Goal: Task Accomplishment & Management: Manage account settings

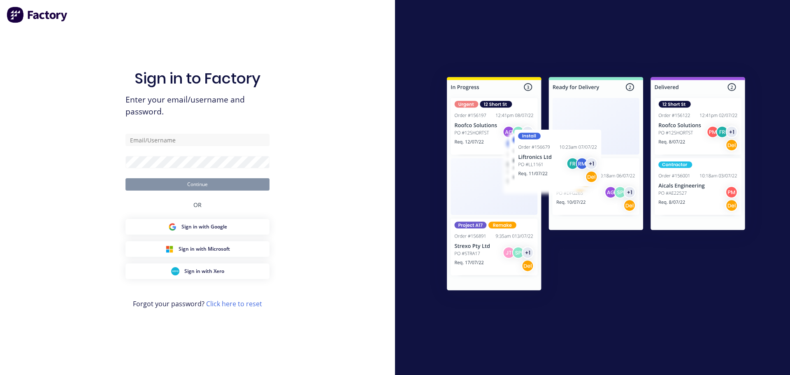
type input "[EMAIL_ADDRESS][DOMAIN_NAME]"
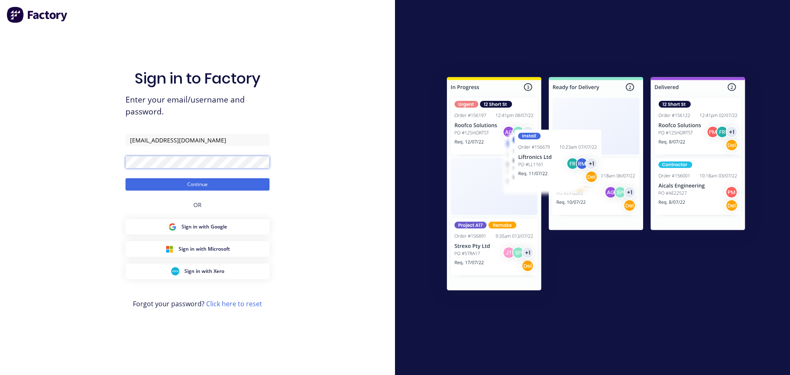
click at [126, 178] on button "Continue" at bounding box center [198, 184] width 144 height 12
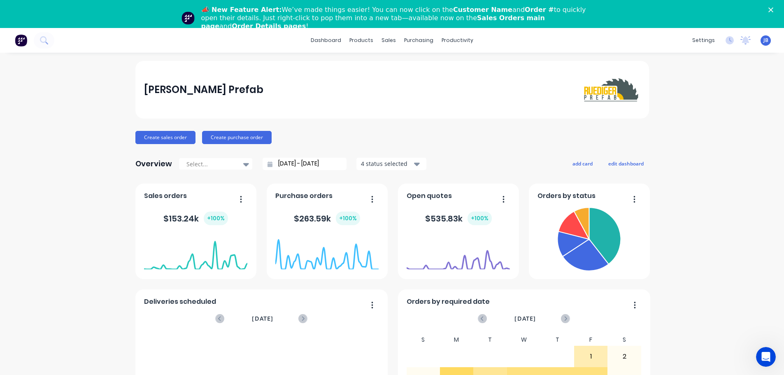
click at [777, 7] on div "📣 New Feature Alert: We’ve made things easier! You can now click on the Custome…" at bounding box center [392, 18] width 784 height 30
click at [773, 10] on polygon "Close" at bounding box center [770, 9] width 5 height 5
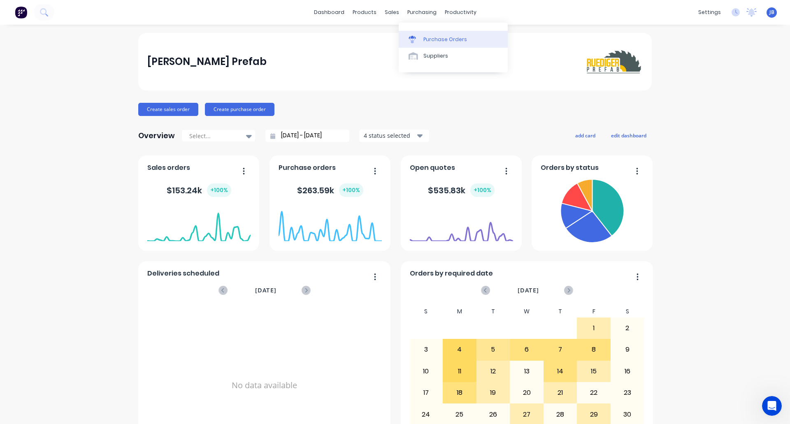
click at [424, 41] on div "Purchase Orders" at bounding box center [446, 39] width 44 height 7
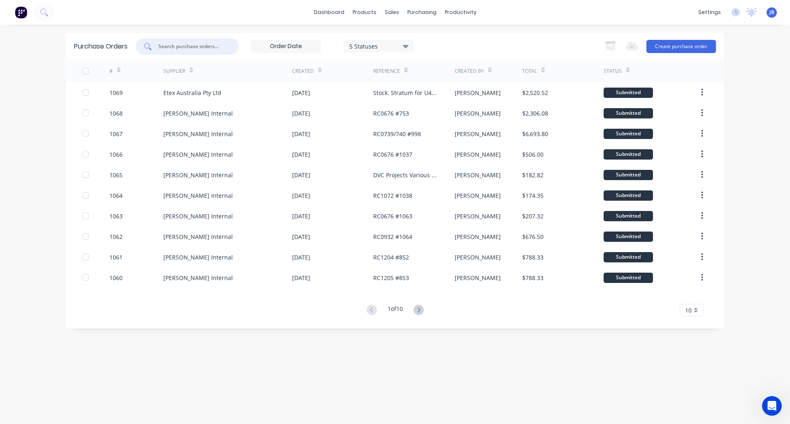
click at [199, 44] on input "text" at bounding box center [192, 46] width 68 height 8
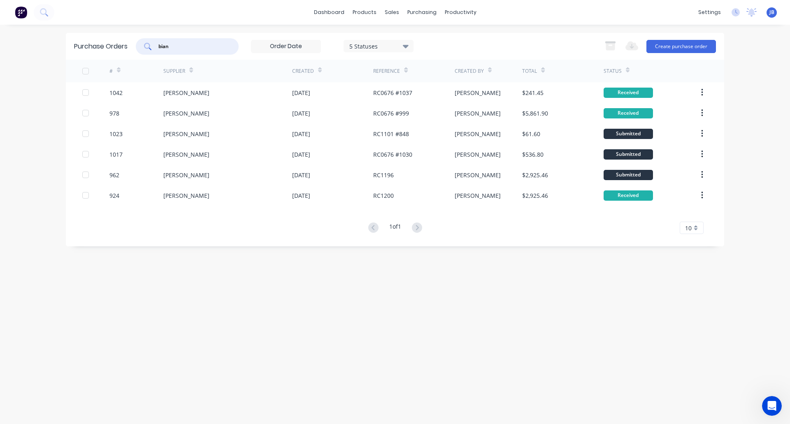
type input "bian"
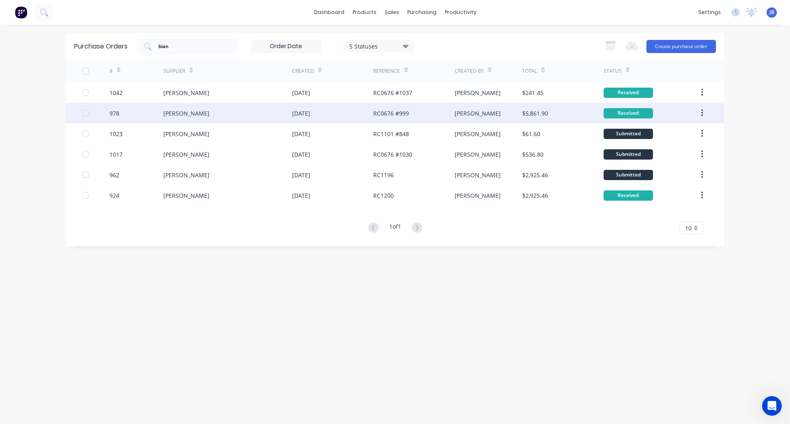
click at [205, 117] on div "[PERSON_NAME]" at bounding box center [227, 113] width 129 height 21
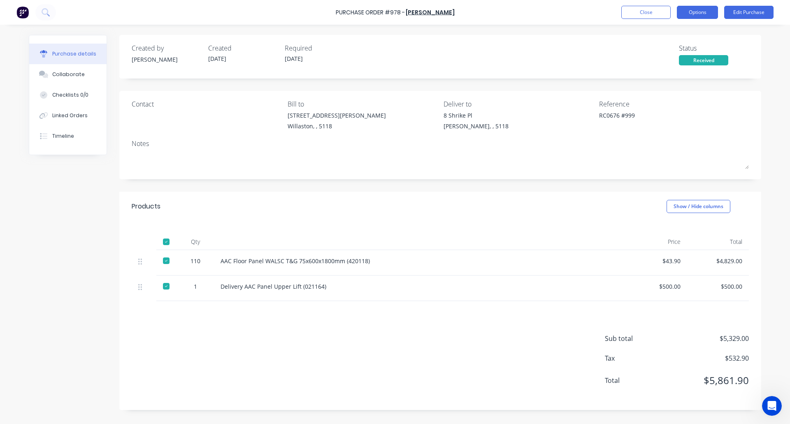
click at [699, 11] on button "Options" at bounding box center [697, 12] width 41 height 13
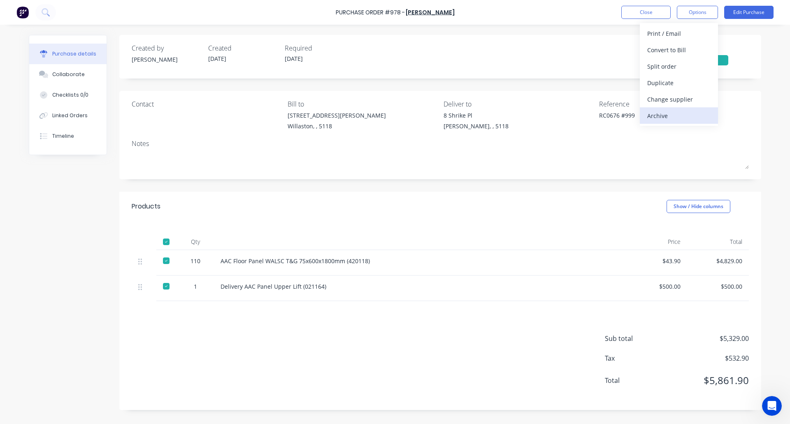
click at [659, 117] on div "Archive" at bounding box center [678, 116] width 63 height 12
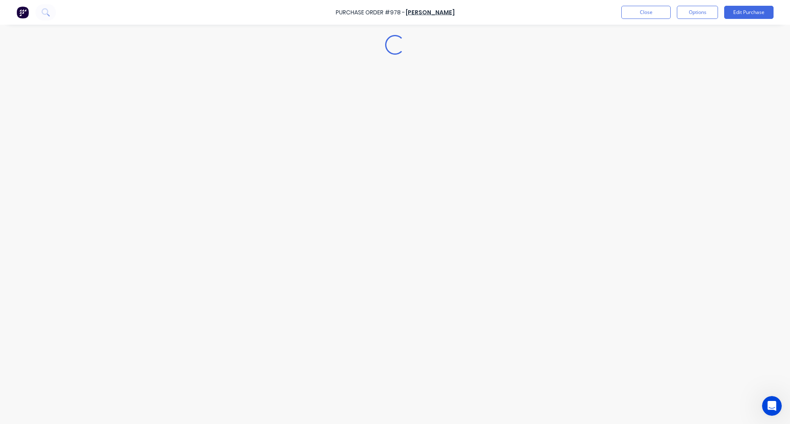
type textarea "x"
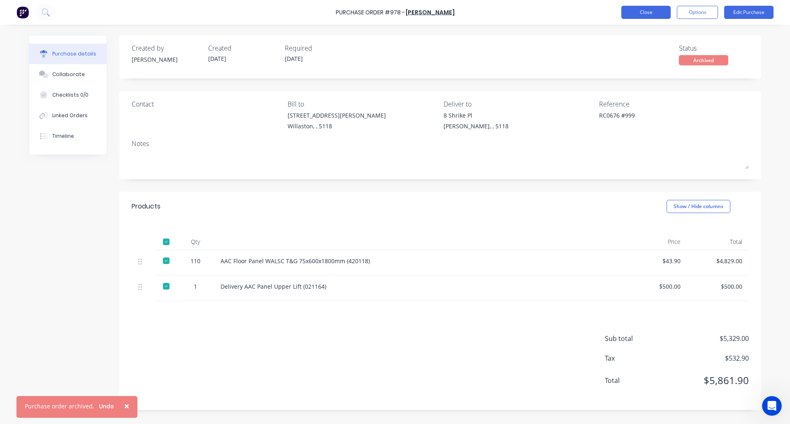
click at [649, 16] on button "Close" at bounding box center [646, 12] width 49 height 13
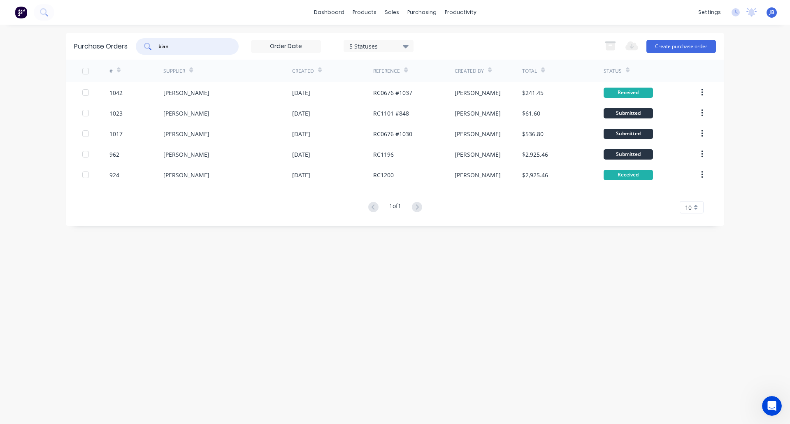
click at [170, 50] on input "bian" at bounding box center [192, 46] width 68 height 8
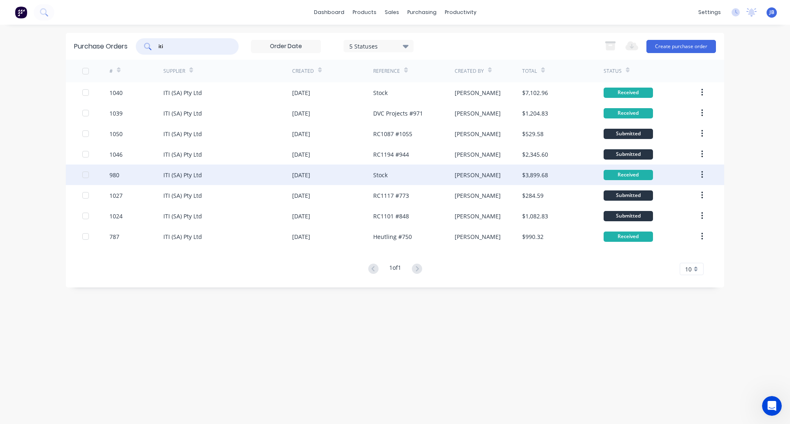
type input "iti"
click at [206, 174] on div "ITI (SA) Pty Ltd" at bounding box center [227, 175] width 129 height 21
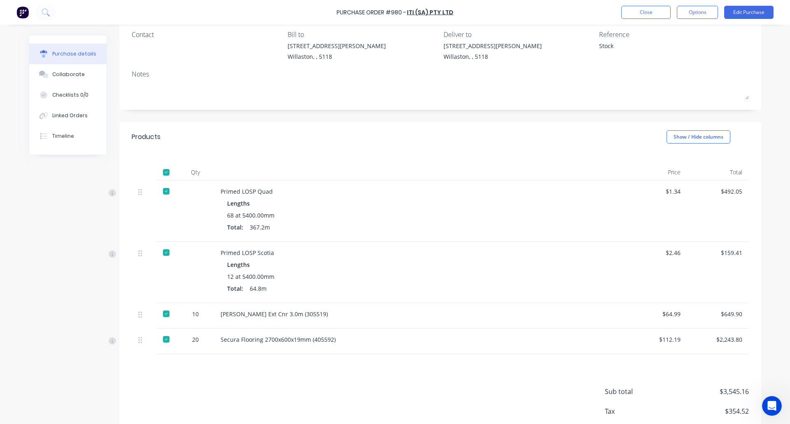
scroll to position [70, 0]
click at [702, 12] on button "Options" at bounding box center [697, 12] width 41 height 13
click at [652, 114] on div "Archive" at bounding box center [678, 116] width 63 height 12
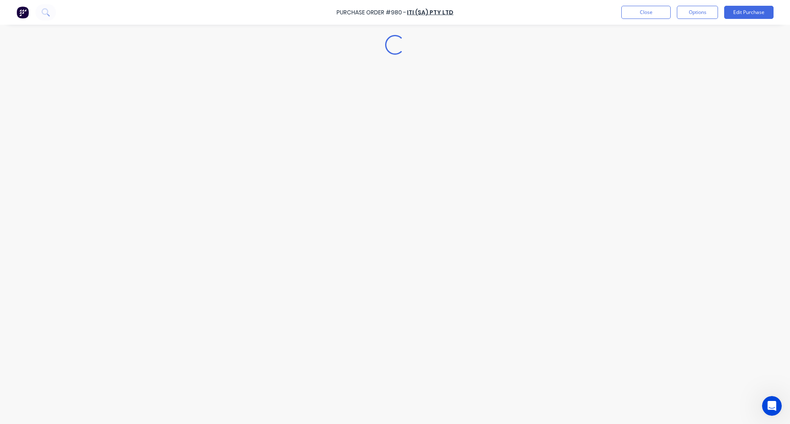
scroll to position [0, 0]
type textarea "x"
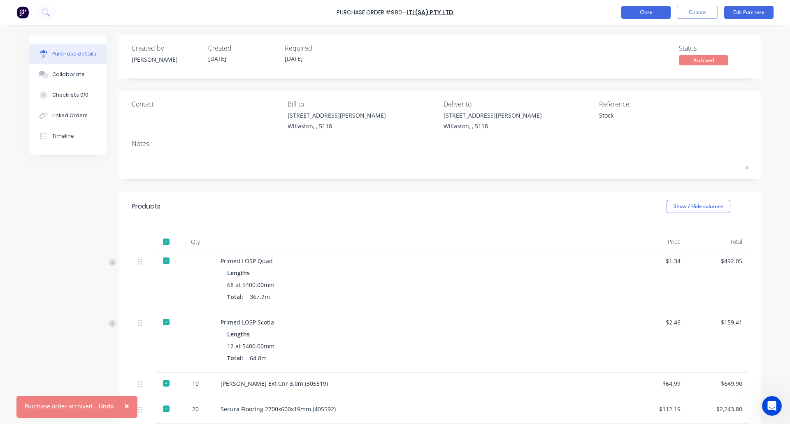
click at [641, 10] on button "Close" at bounding box center [646, 12] width 49 height 13
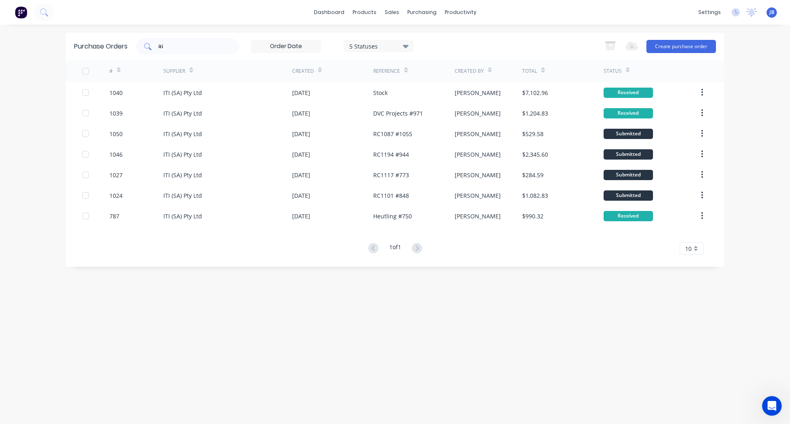
click at [170, 47] on input "iti" at bounding box center [192, 46] width 68 height 8
type input "i"
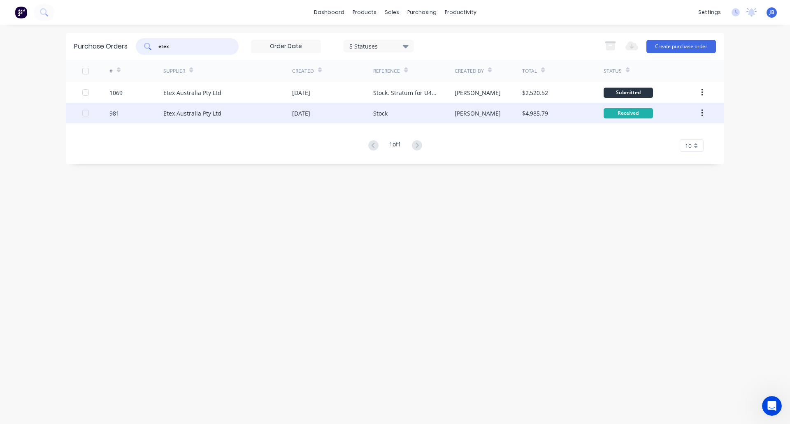
type input "etex"
click at [232, 114] on div "Etex Australia Pty Ltd" at bounding box center [227, 113] width 129 height 21
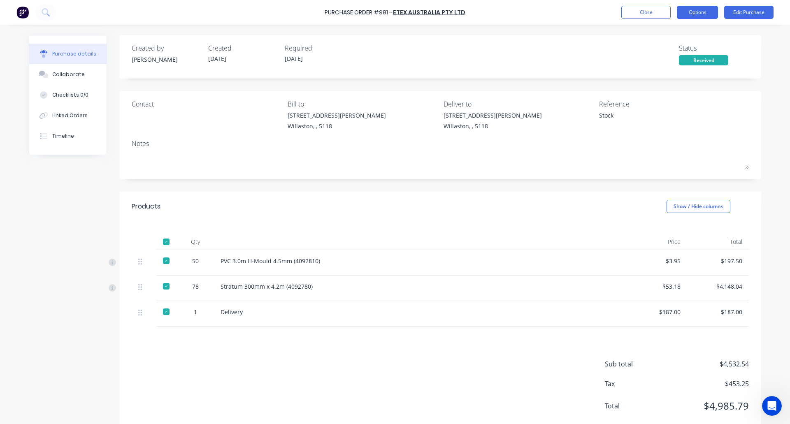
click at [695, 9] on button "Options" at bounding box center [697, 12] width 41 height 13
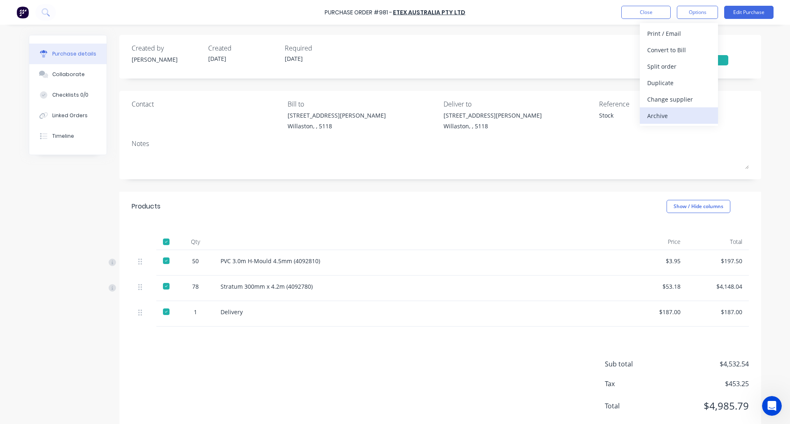
click at [675, 113] on div "Archive" at bounding box center [678, 116] width 63 height 12
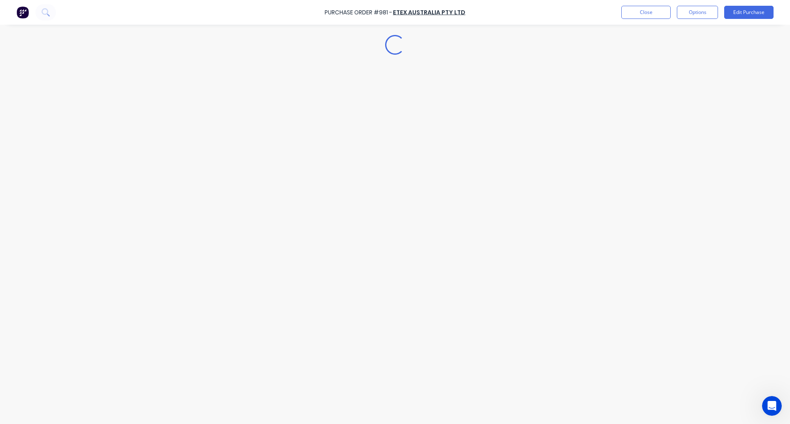
type textarea "x"
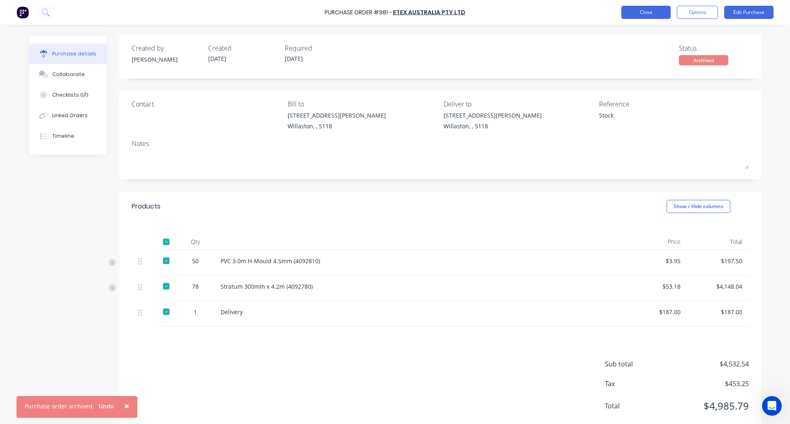
click at [646, 14] on button "Close" at bounding box center [646, 12] width 49 height 13
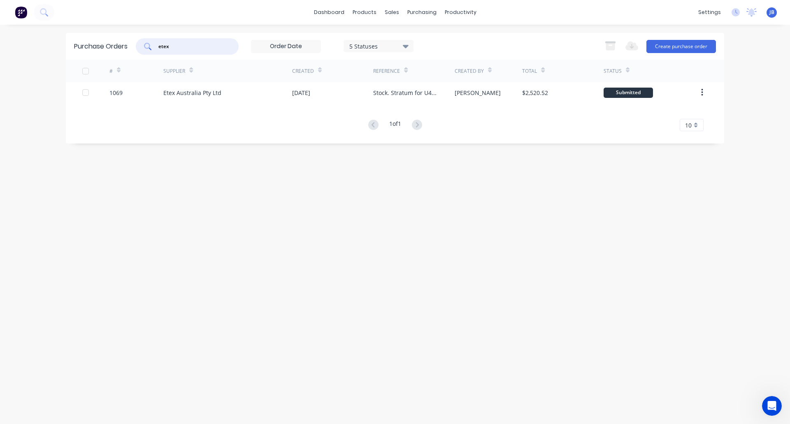
click at [174, 48] on input "etex" at bounding box center [192, 46] width 68 height 8
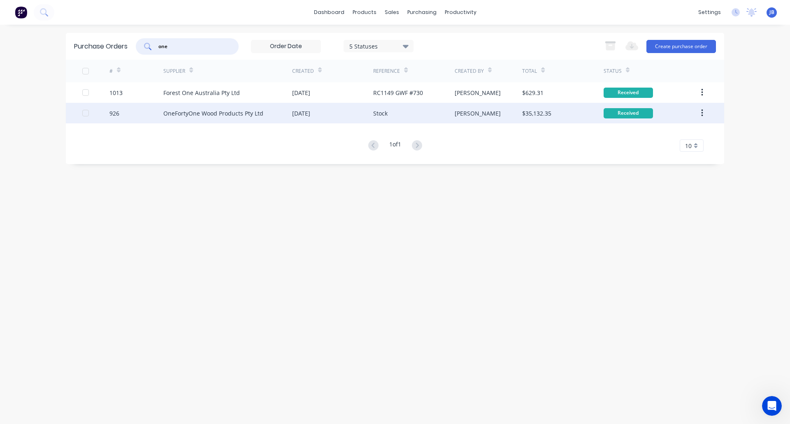
type input "one"
click at [272, 117] on div "OneFortyOne Wood Products Pty Ltd" at bounding box center [227, 113] width 129 height 21
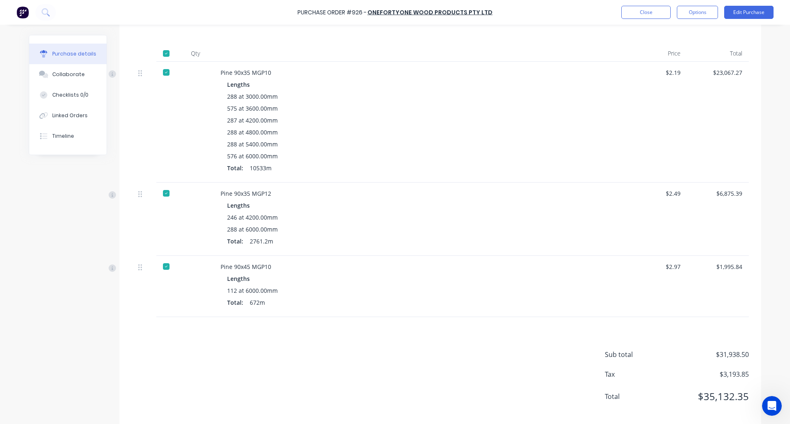
scroll to position [189, 0]
click at [702, 5] on div "Purchase Order #926 - OneFortyOne Wood Products Pty Ltd Close Options Edit Purc…" at bounding box center [395, 12] width 790 height 25
click at [702, 14] on button "Options" at bounding box center [697, 12] width 41 height 13
click at [671, 114] on div "Archive" at bounding box center [678, 116] width 63 height 12
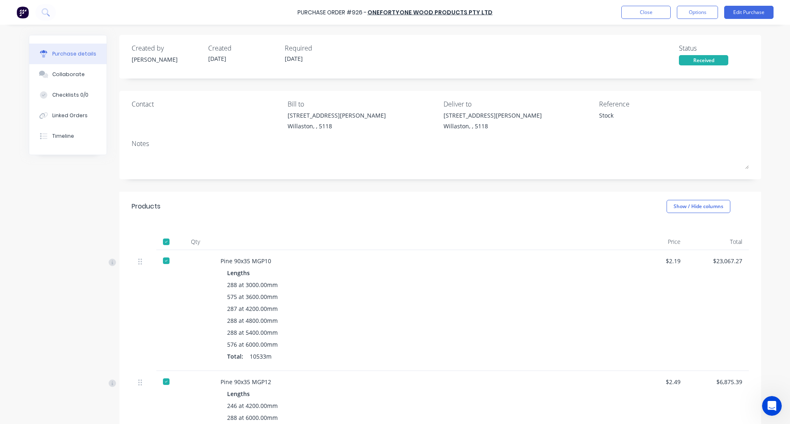
type textarea "x"
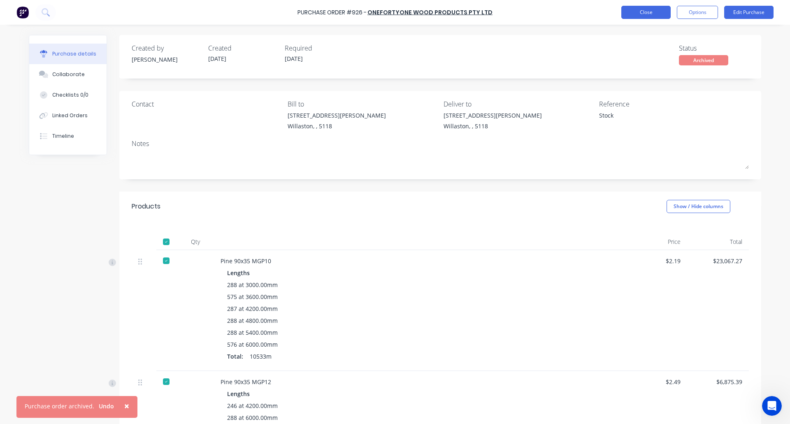
click at [647, 12] on button "Close" at bounding box center [646, 12] width 49 height 13
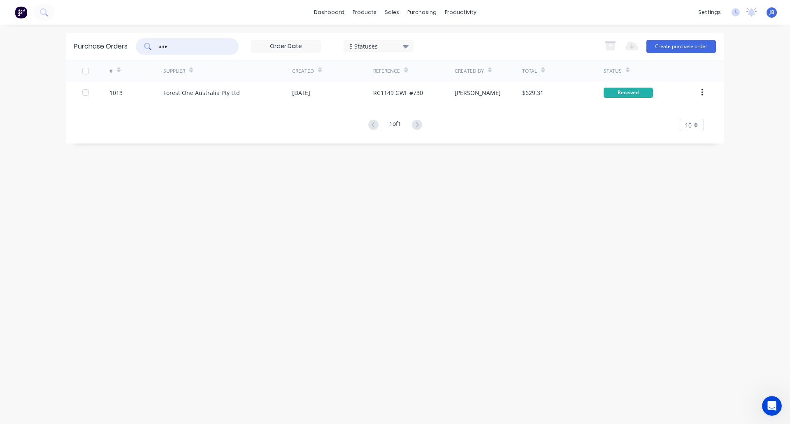
click at [177, 46] on input "one" at bounding box center [192, 46] width 68 height 8
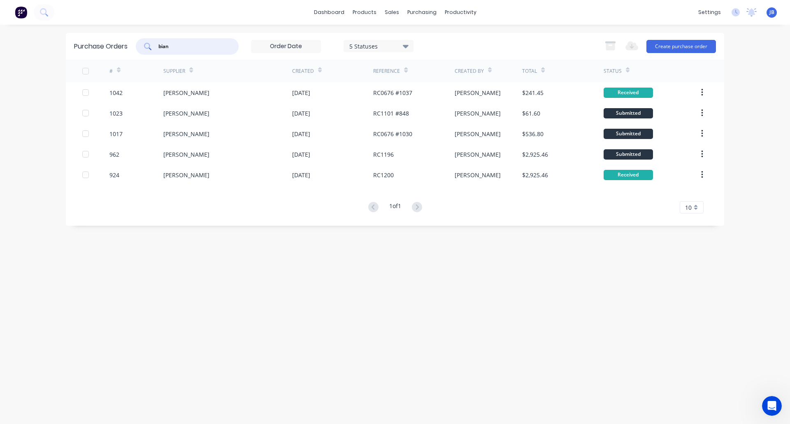
type input "bian"
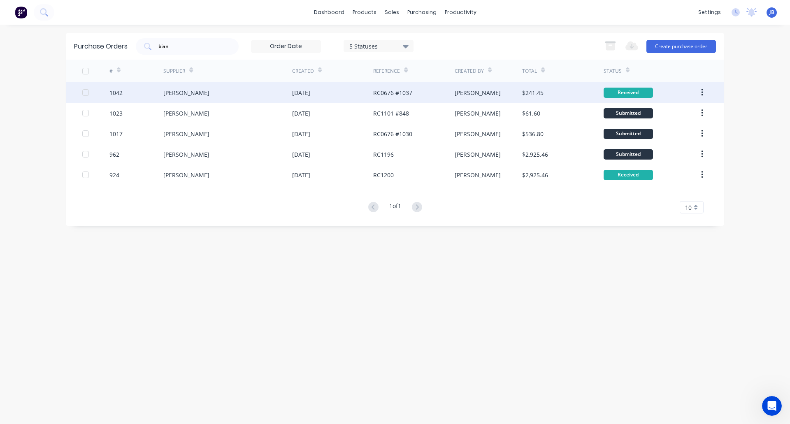
click at [203, 94] on div "[PERSON_NAME]" at bounding box center [227, 92] width 129 height 21
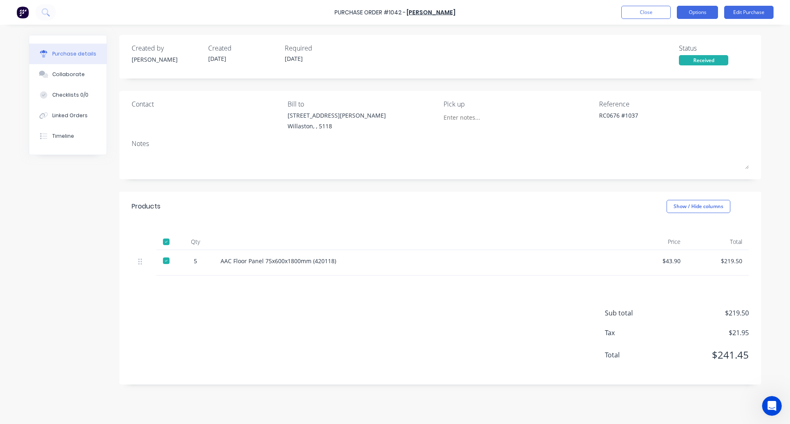
click at [694, 14] on button "Options" at bounding box center [697, 12] width 41 height 13
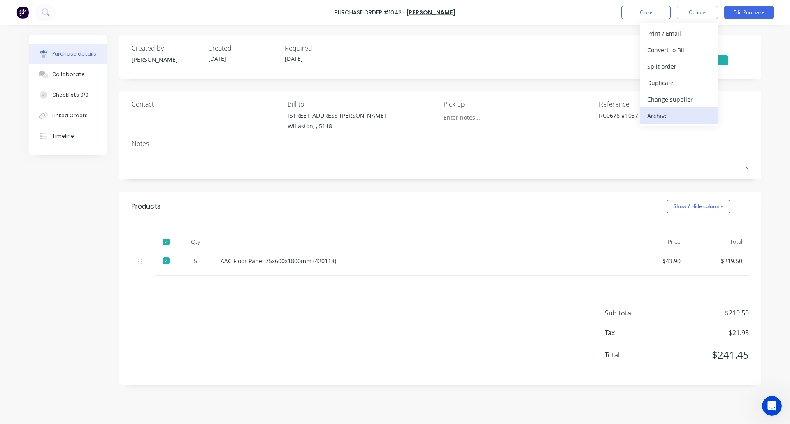
click at [668, 115] on div "Archive" at bounding box center [678, 116] width 63 height 12
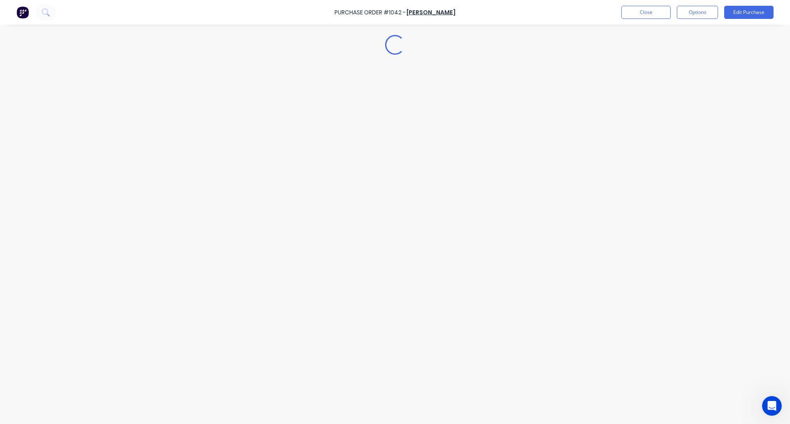
type textarea "x"
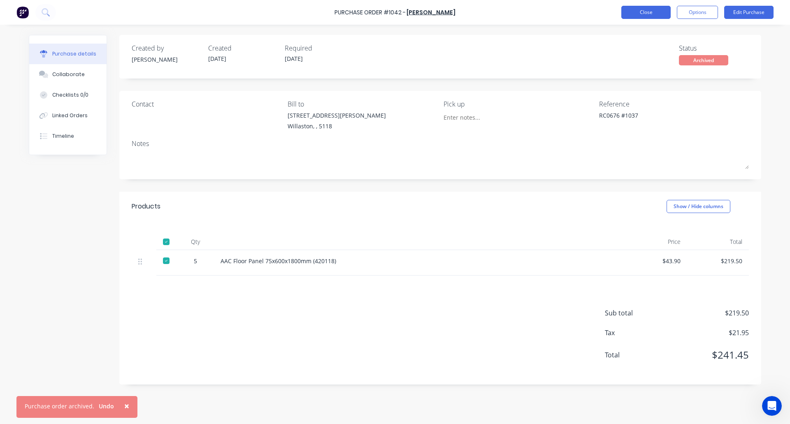
click at [646, 12] on button "Close" at bounding box center [646, 12] width 49 height 13
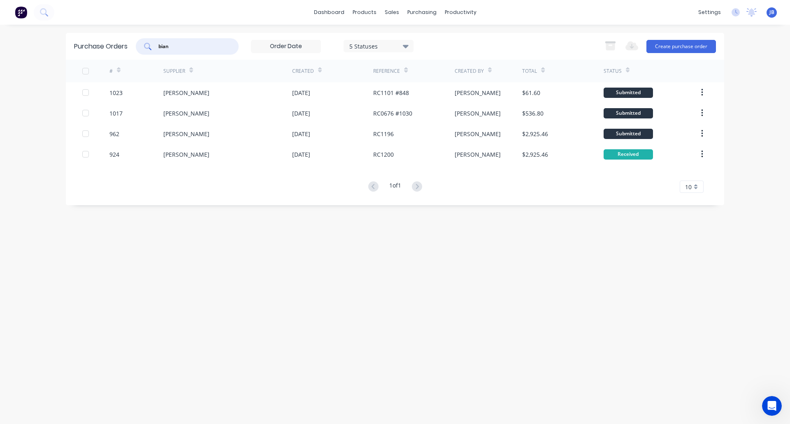
click at [187, 49] on input "bian" at bounding box center [192, 46] width 68 height 8
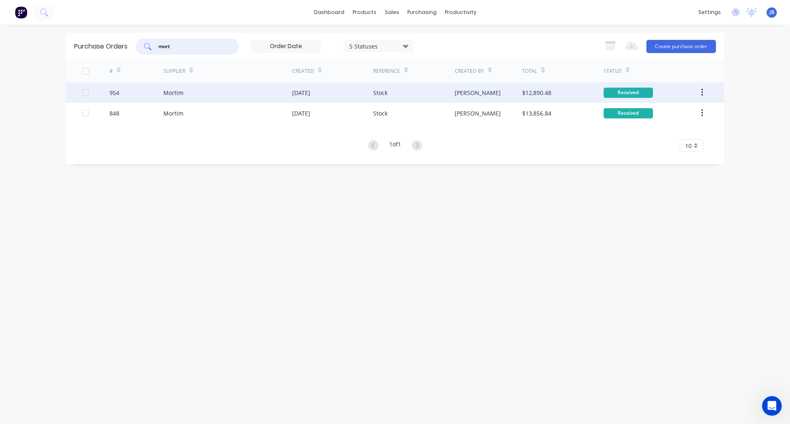
type input "mort"
click at [240, 91] on div "Mortim" at bounding box center [227, 92] width 129 height 21
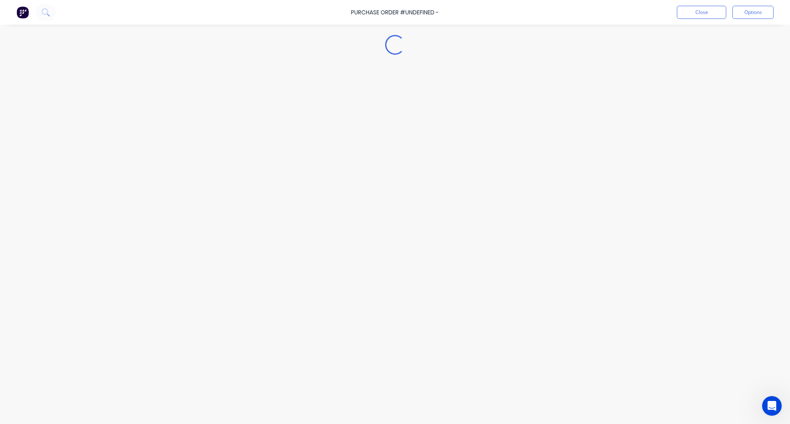
type textarea "x"
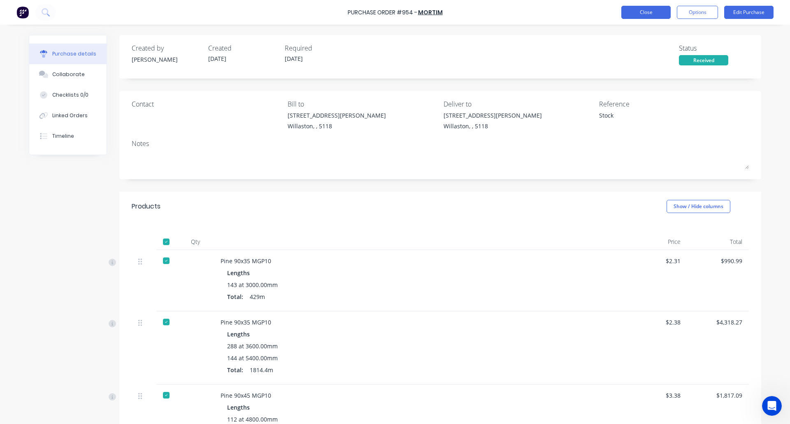
click at [638, 9] on button "Close" at bounding box center [646, 12] width 49 height 13
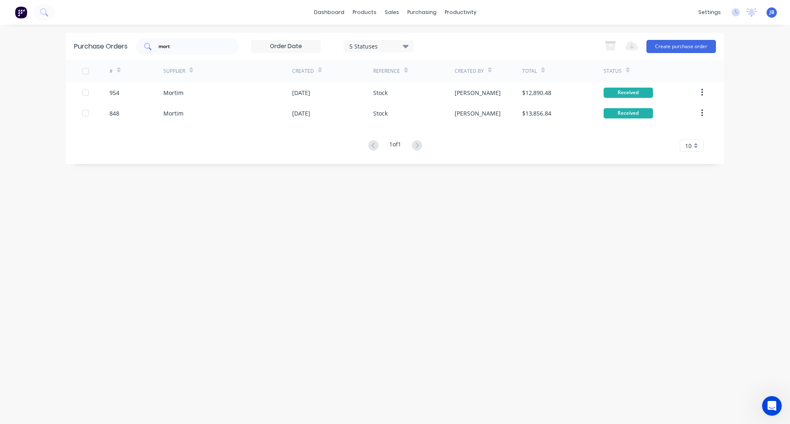
click at [182, 51] on div "mort" at bounding box center [187, 46] width 103 height 16
click at [181, 49] on input "mort" at bounding box center [192, 46] width 68 height 8
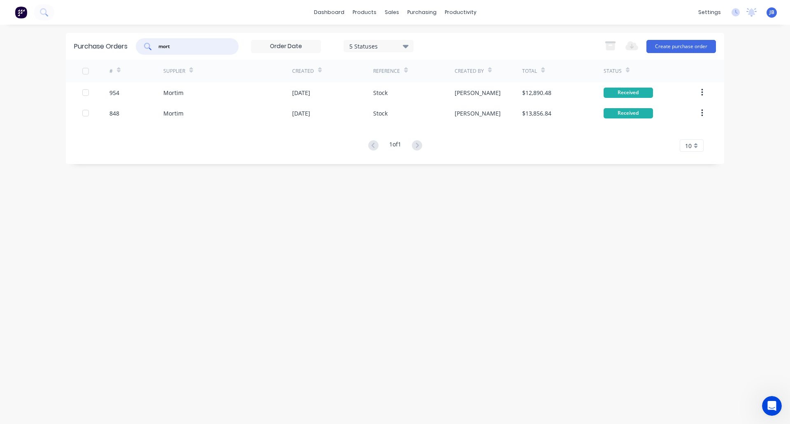
click at [181, 49] on input "mort" at bounding box center [192, 46] width 68 height 8
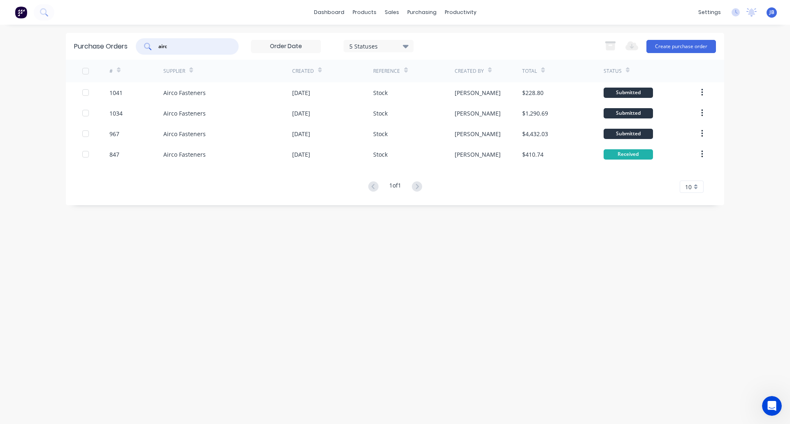
click at [184, 42] on input "airc" at bounding box center [192, 46] width 68 height 8
type input "a"
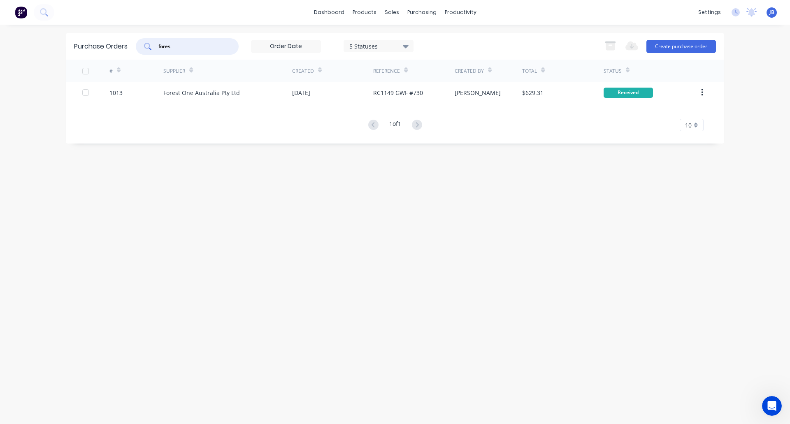
type input "fores"
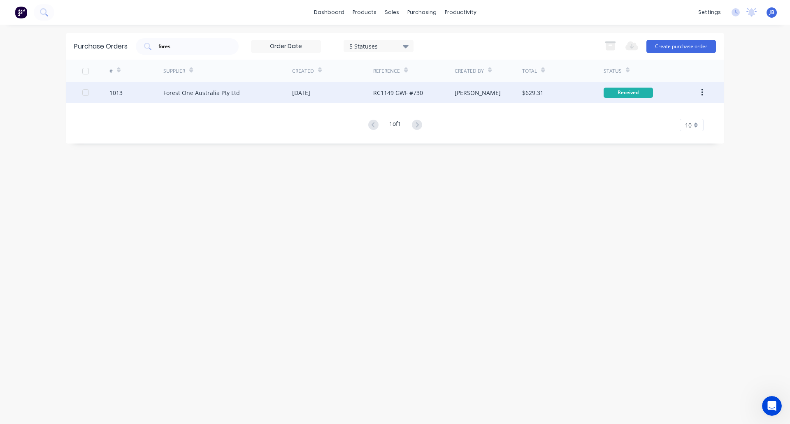
click at [261, 92] on div "Forest One Australia Pty Ltd" at bounding box center [227, 92] width 129 height 21
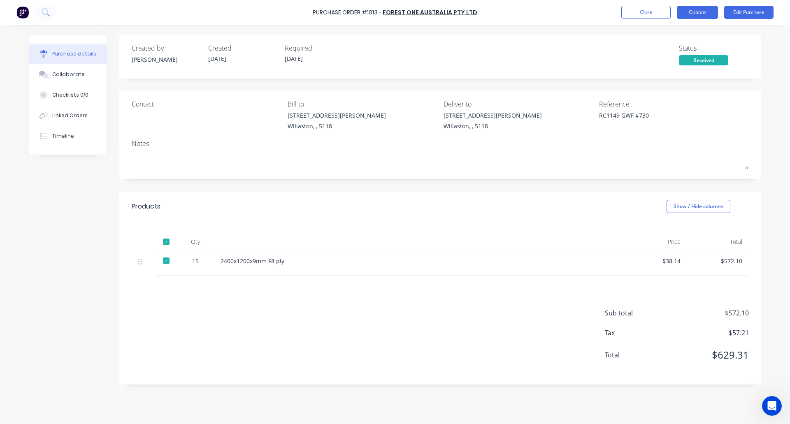
click at [696, 12] on button "Options" at bounding box center [697, 12] width 41 height 13
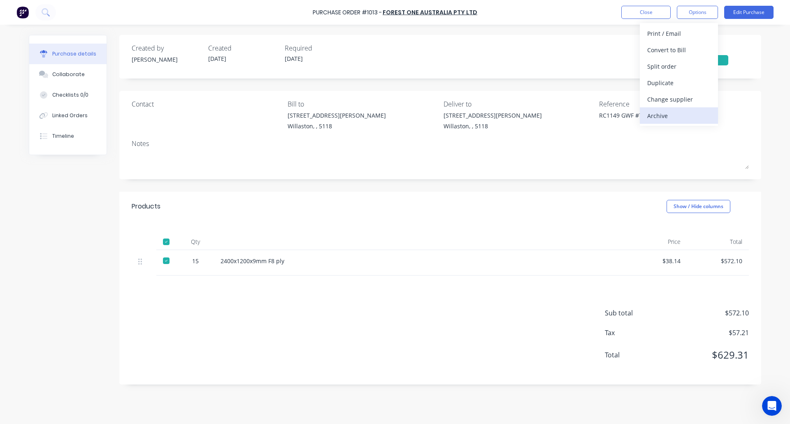
click at [675, 114] on div "Archive" at bounding box center [678, 116] width 63 height 12
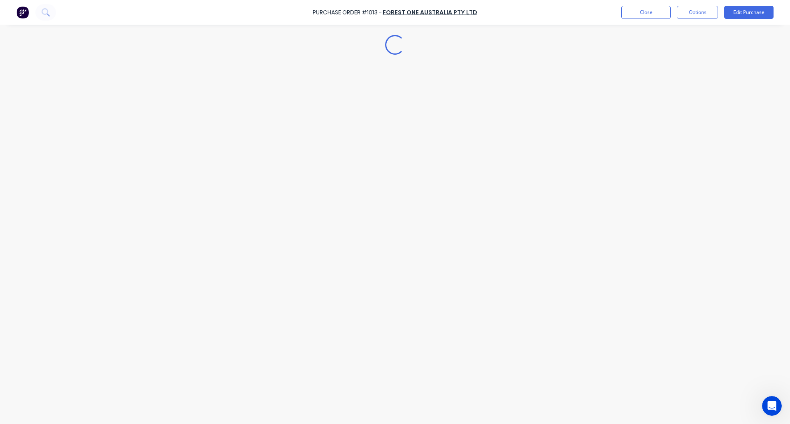
type textarea "x"
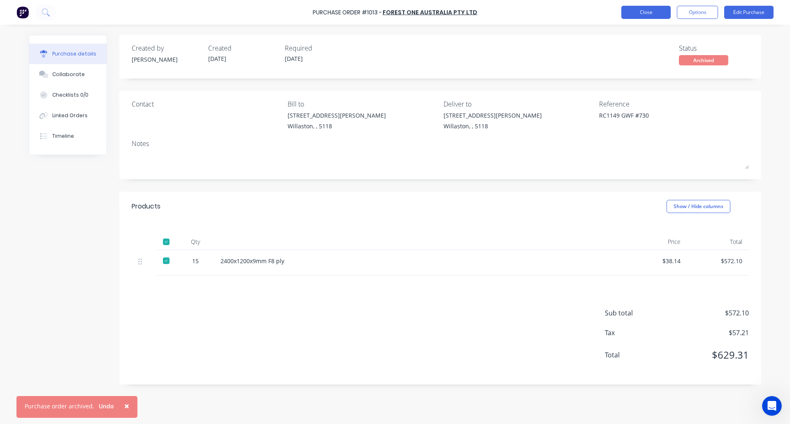
click at [643, 12] on button "Close" at bounding box center [646, 12] width 49 height 13
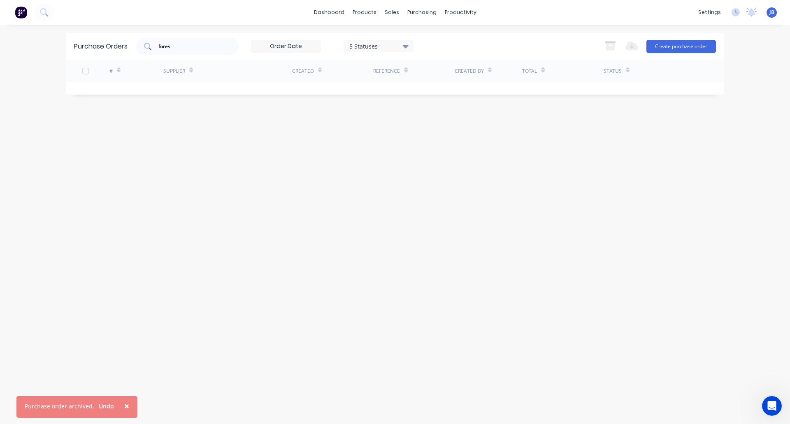
click at [199, 51] on div "fores" at bounding box center [187, 46] width 103 height 16
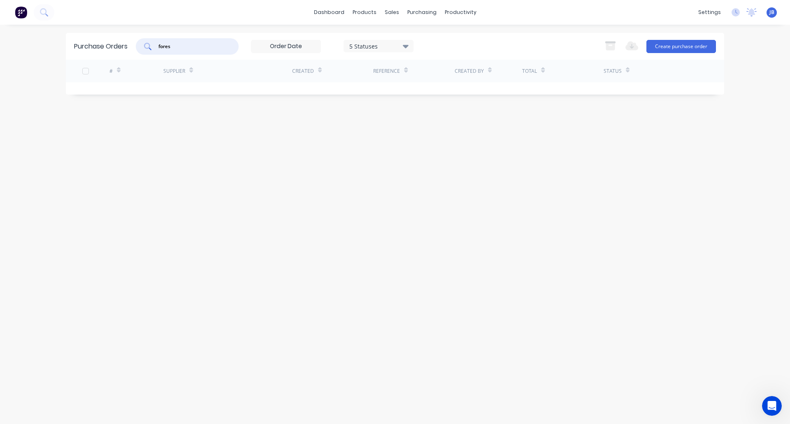
click at [192, 50] on input "fores" at bounding box center [192, 46] width 68 height 8
type input "f"
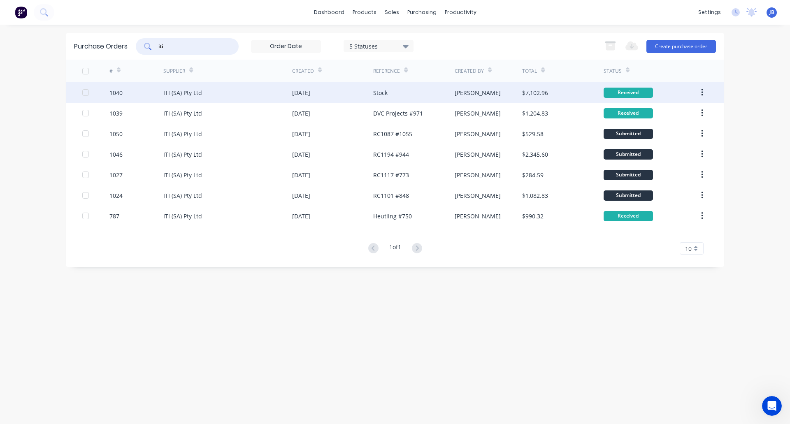
type input "iti"
click at [212, 90] on div "ITI (SA) Pty Ltd" at bounding box center [227, 92] width 129 height 21
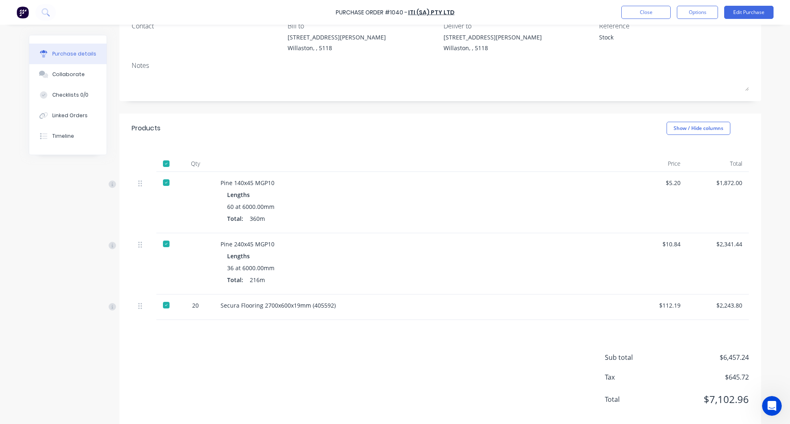
scroll to position [79, 0]
click at [694, 15] on button "Options" at bounding box center [697, 12] width 41 height 13
click at [669, 117] on div "Archive" at bounding box center [678, 116] width 63 height 12
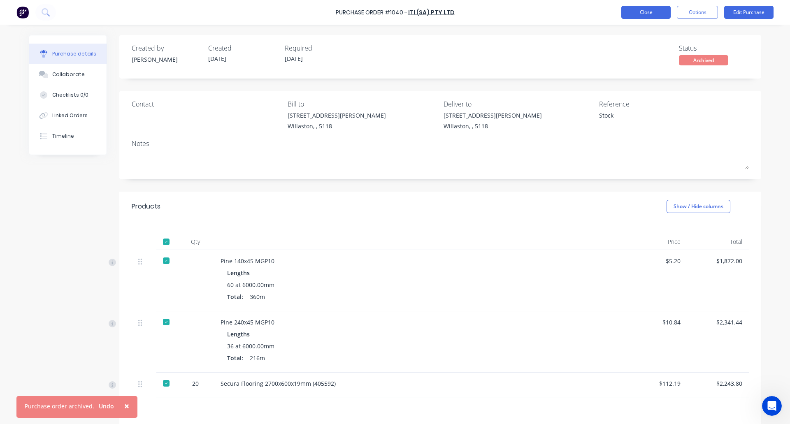
click at [645, 9] on button "Close" at bounding box center [646, 12] width 49 height 13
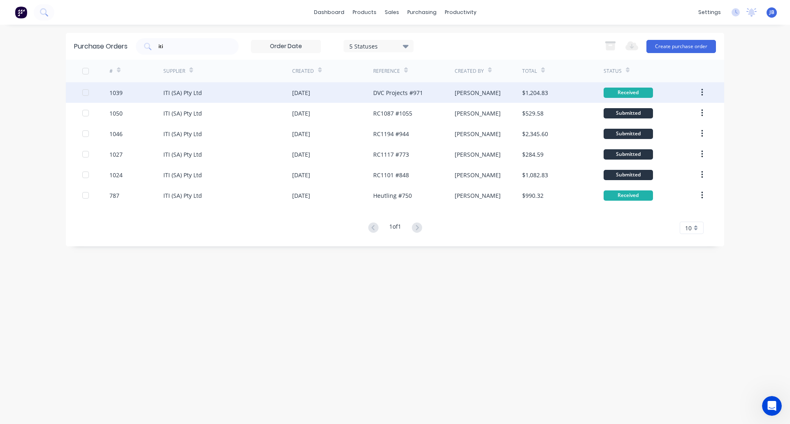
click at [349, 91] on div "[DATE]" at bounding box center [332, 92] width 81 height 21
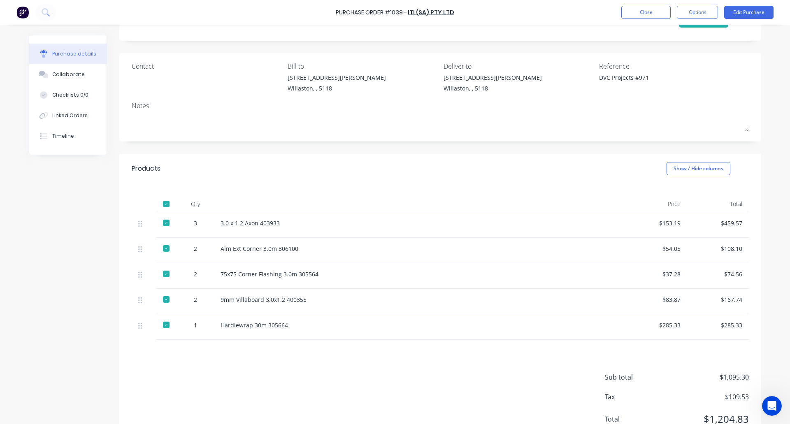
scroll to position [42, 0]
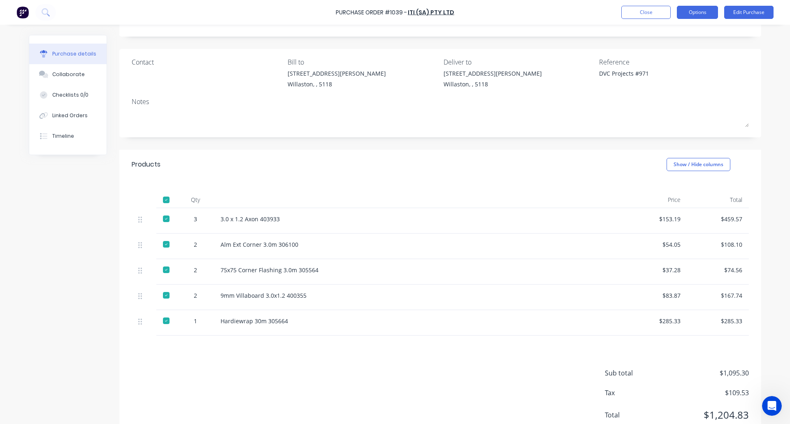
click at [703, 12] on button "Options" at bounding box center [697, 12] width 41 height 13
click at [677, 113] on div "Archive" at bounding box center [678, 116] width 63 height 12
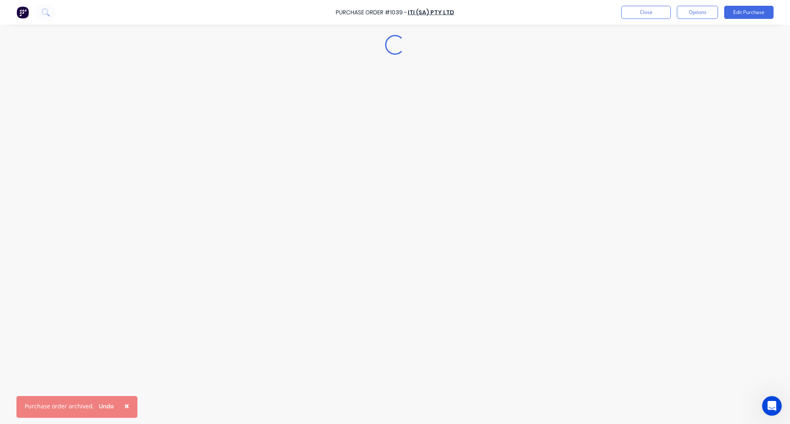
type textarea "x"
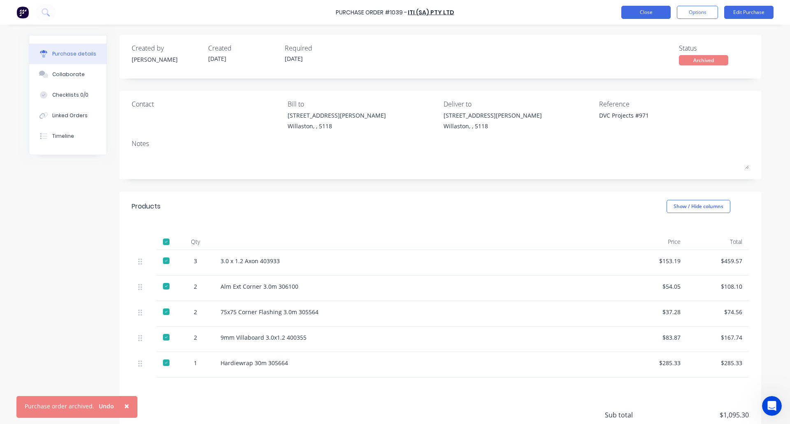
click at [650, 15] on button "Close" at bounding box center [646, 12] width 49 height 13
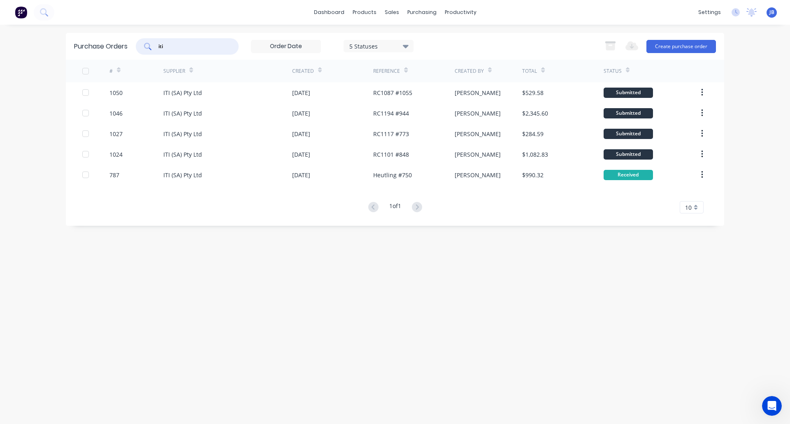
click at [168, 47] on input "iti" at bounding box center [192, 46] width 68 height 8
type input "i"
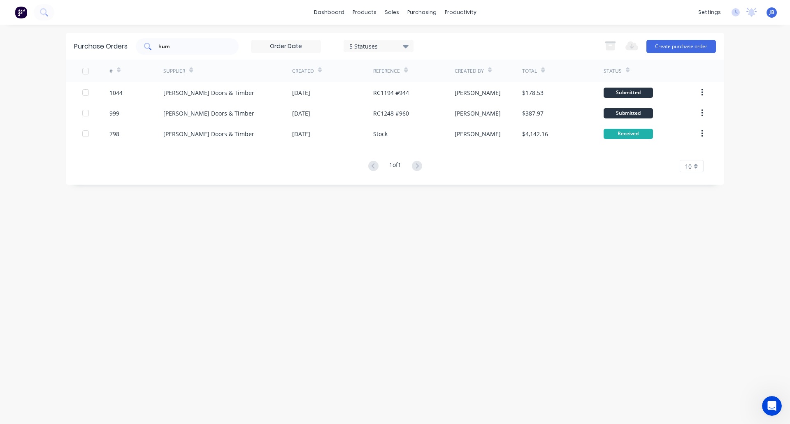
click at [180, 41] on div "hum" at bounding box center [187, 46] width 103 height 16
type input "h"
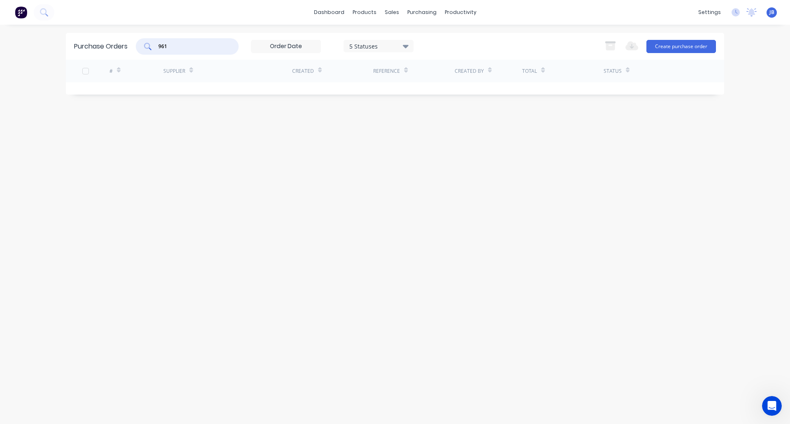
type input "961"
click at [383, 42] on div "5 Statuses" at bounding box center [378, 46] width 59 height 9
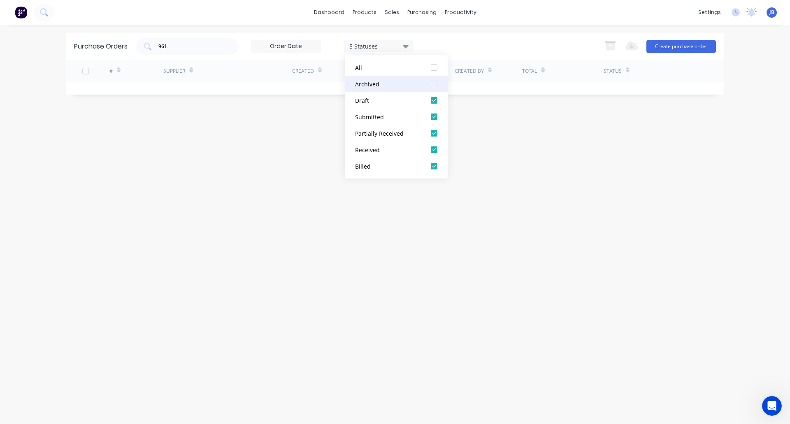
click at [432, 84] on div at bounding box center [434, 84] width 16 height 16
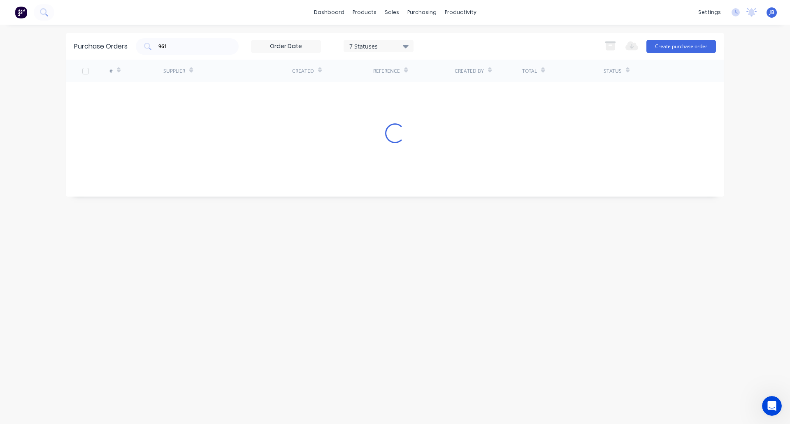
click at [556, 155] on div "Purchase Orders 961 7 Statuses 7 Statuses Export to Excel (XLSX) Create purchas…" at bounding box center [395, 224] width 659 height 383
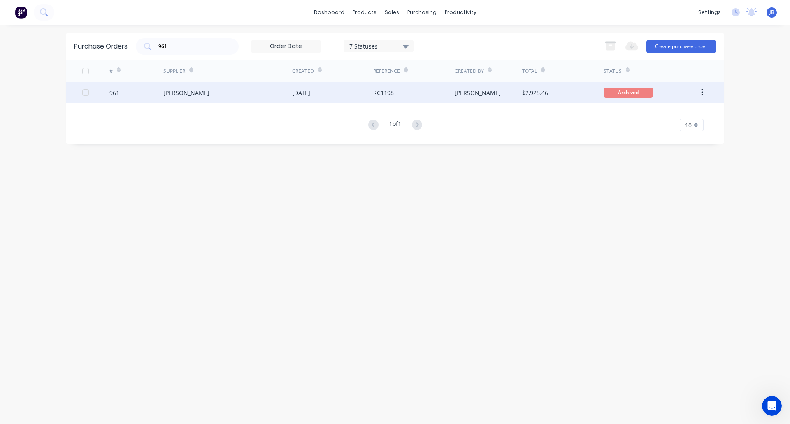
click at [351, 91] on div "[DATE]" at bounding box center [332, 92] width 81 height 21
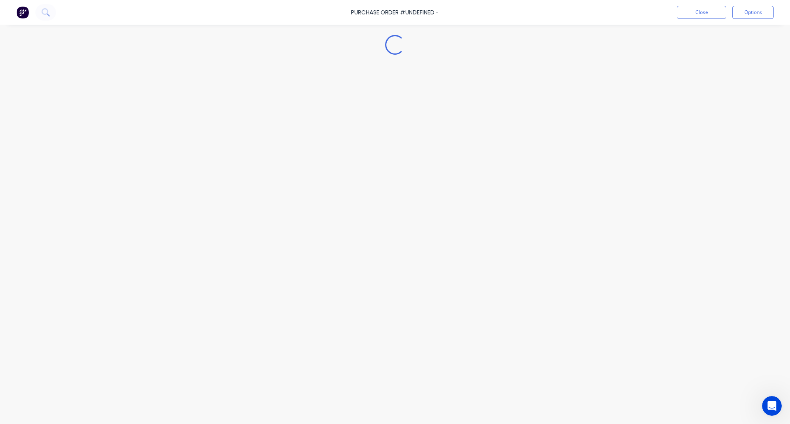
type textarea "x"
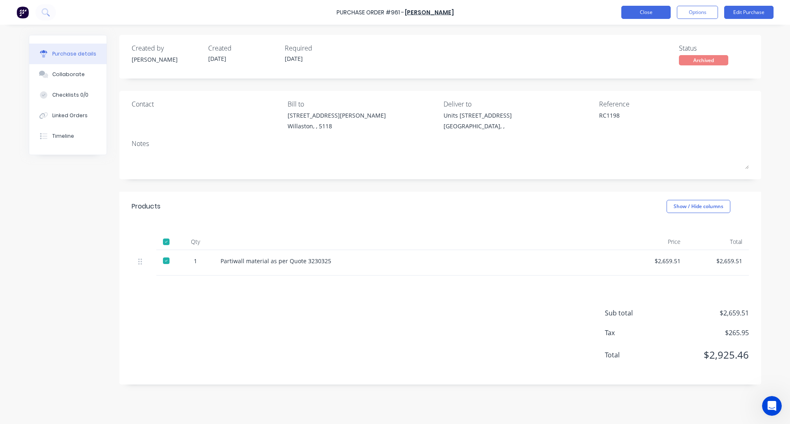
click at [644, 13] on button "Close" at bounding box center [646, 12] width 49 height 13
